Goal: Task Accomplishment & Management: Use online tool/utility

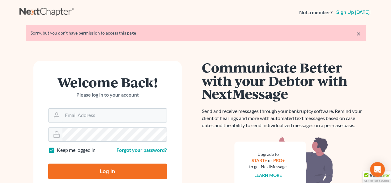
type input "[PERSON_NAME][EMAIL_ADDRESS][DOMAIN_NAME]"
click at [88, 173] on input "Log In" at bounding box center [107, 171] width 119 height 15
type input "Thinking..."
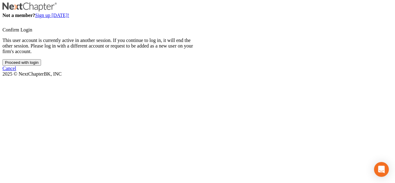
drag, startPoint x: 166, startPoint y: 118, endPoint x: 177, endPoint y: 86, distance: 34.2
click at [41, 66] on input "Proceed with login" at bounding box center [21, 62] width 39 height 6
